Goal: Use online tool/utility: Utilize a website feature to perform a specific function

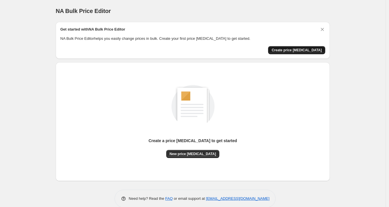
click at [296, 51] on span "Create price [MEDICAL_DATA]" at bounding box center [296, 50] width 50 height 5
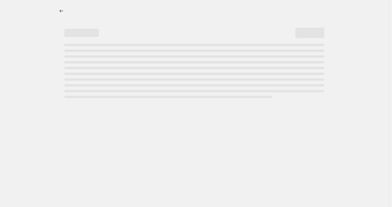
select select "percentage"
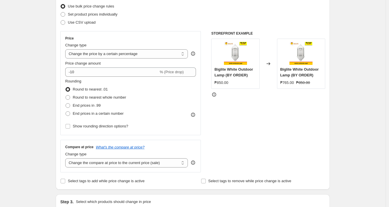
scroll to position [74, 0]
